Goal: Contribute content: Add original content to the website for others to see

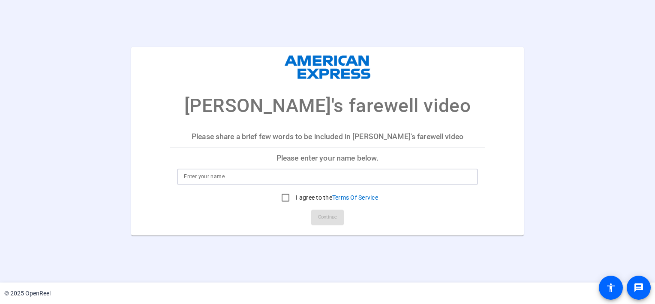
click at [341, 178] on input at bounding box center [327, 177] width 287 height 10
type input "[PERSON_NAME]"
click at [286, 199] on input "I agree to the Terms Of Service" at bounding box center [285, 197] width 17 height 17
checkbox input "true"
click at [318, 218] on span "Continue" at bounding box center [327, 217] width 19 height 13
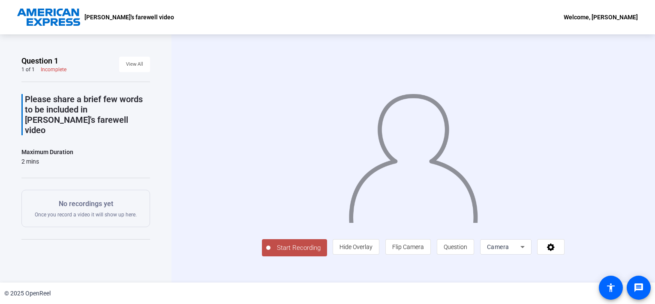
click at [293, 250] on span "Start Recording" at bounding box center [299, 248] width 57 height 10
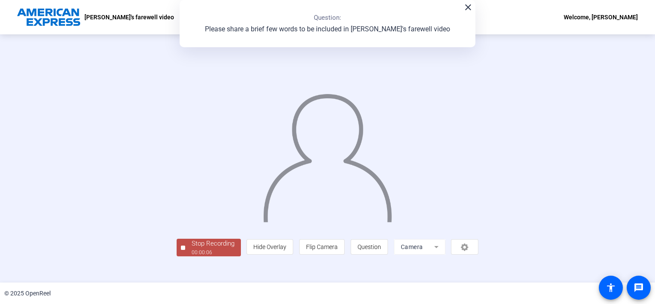
click at [223, 249] on div "00:00:06" at bounding box center [213, 252] width 43 height 8
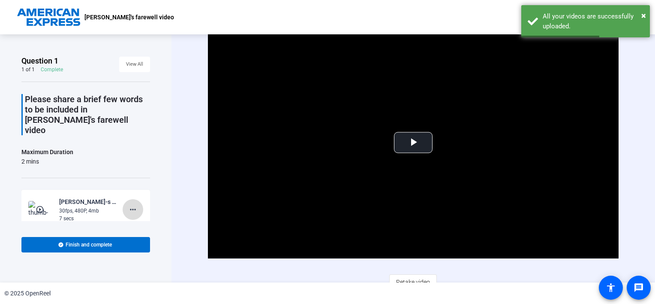
click at [128, 204] on mat-icon "more_horiz" at bounding box center [133, 209] width 10 height 10
click at [136, 215] on span "Delete clip" at bounding box center [142, 216] width 34 height 10
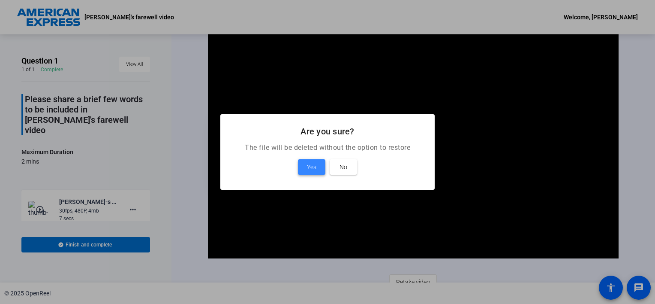
click at [305, 166] on span at bounding box center [311, 167] width 27 height 21
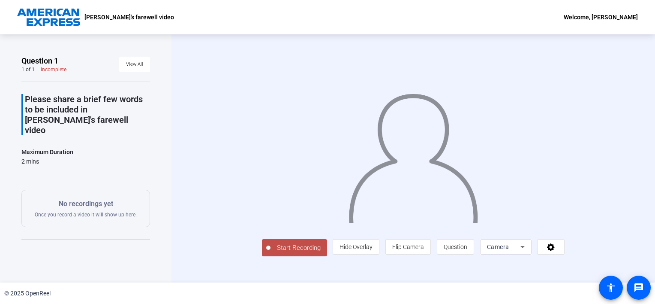
click at [271, 253] on span "Start Recording" at bounding box center [299, 248] width 57 height 10
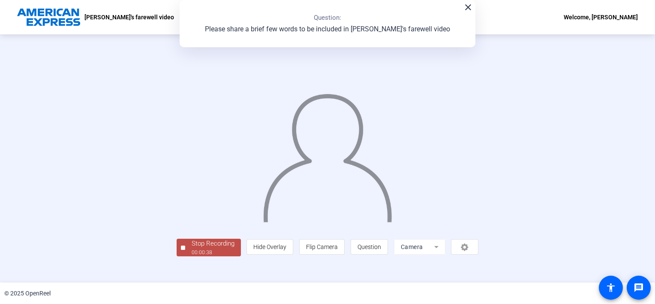
click at [464, 7] on mat-icon "close" at bounding box center [468, 7] width 10 height 10
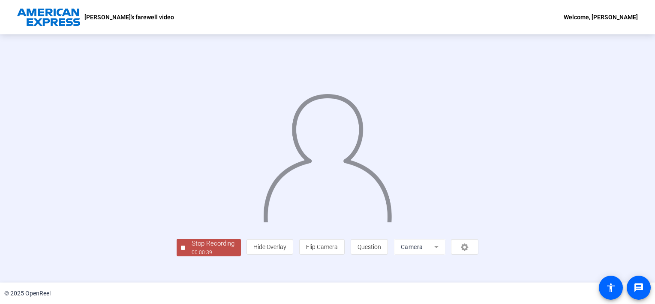
scroll to position [30, 0]
click at [192, 248] on div "Stop Recording" at bounding box center [213, 243] width 43 height 10
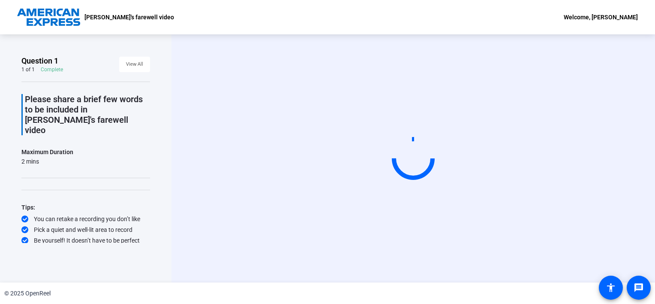
scroll to position [0, 0]
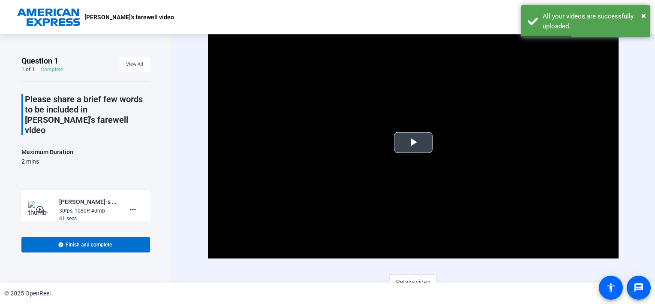
click at [413, 142] on span "Video Player" at bounding box center [413, 142] width 0 height 0
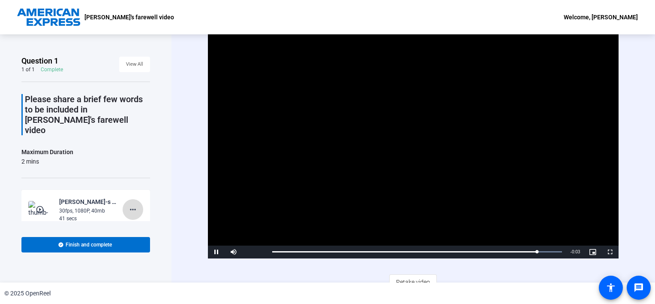
click at [128, 204] on mat-icon "more_horiz" at bounding box center [133, 209] width 10 height 10
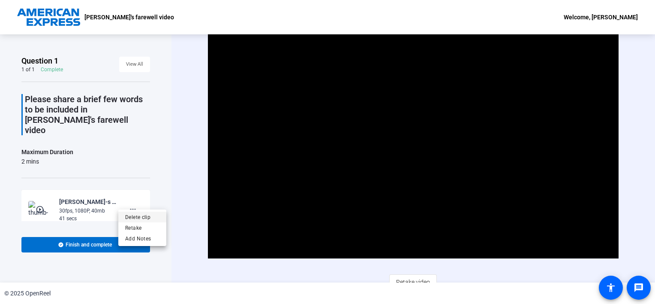
click at [135, 219] on span "Delete clip" at bounding box center [142, 216] width 34 height 10
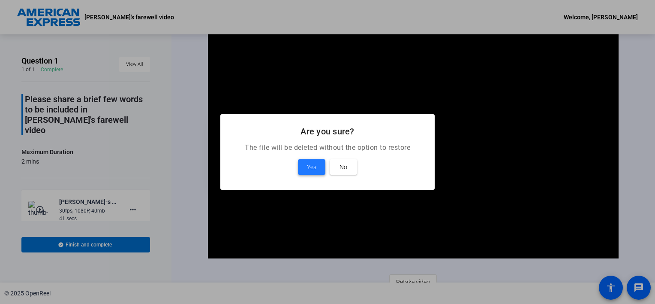
click at [317, 164] on span at bounding box center [311, 167] width 27 height 21
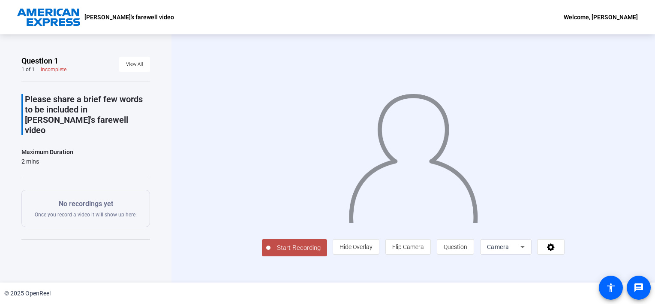
click at [271, 253] on span "Start Recording" at bounding box center [299, 248] width 57 height 10
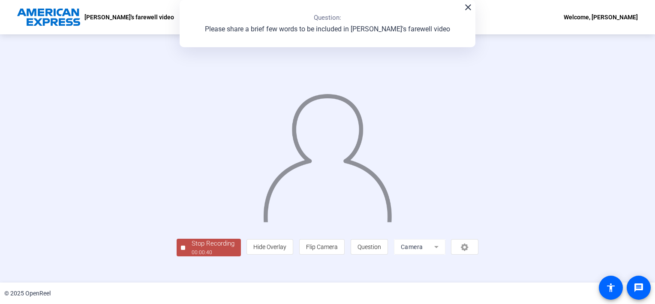
scroll to position [30, 0]
click at [192, 256] on div "00:00:41" at bounding box center [213, 252] width 43 height 8
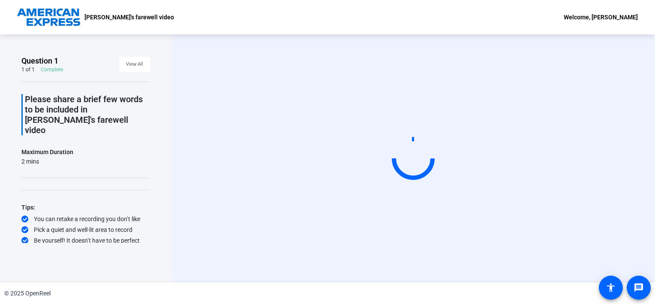
scroll to position [0, 0]
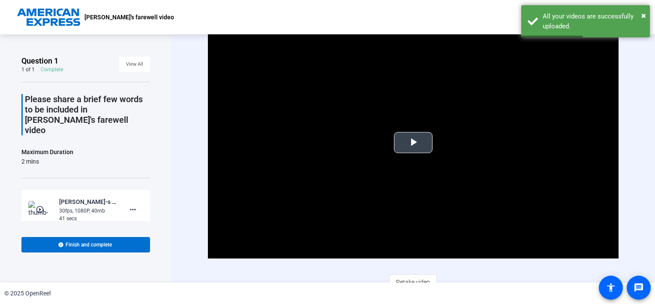
click at [413, 142] on span "Video Player" at bounding box center [413, 142] width 0 height 0
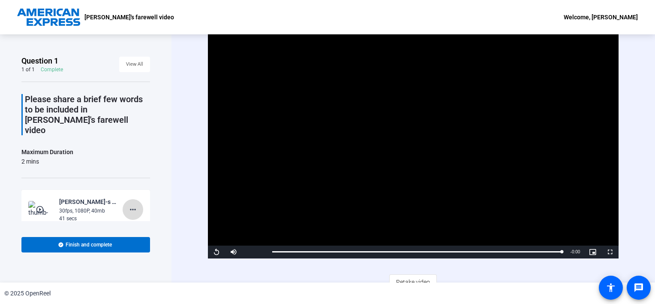
click at [132, 204] on mat-icon "more_horiz" at bounding box center [133, 209] width 10 height 10
click at [172, 192] on div at bounding box center [327, 152] width 655 height 304
drag, startPoint x: 559, startPoint y: 251, endPoint x: 269, endPoint y: 251, distance: 290.3
click at [272, 251] on div "0:00" at bounding box center [272, 251] width 0 height 2
click at [211, 252] on span "Video Player" at bounding box center [216, 252] width 17 height 0
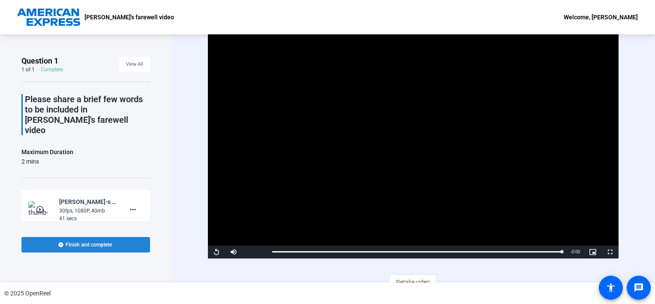
click at [84, 243] on span "Finish and complete" at bounding box center [89, 244] width 46 height 7
